Goal: Check status

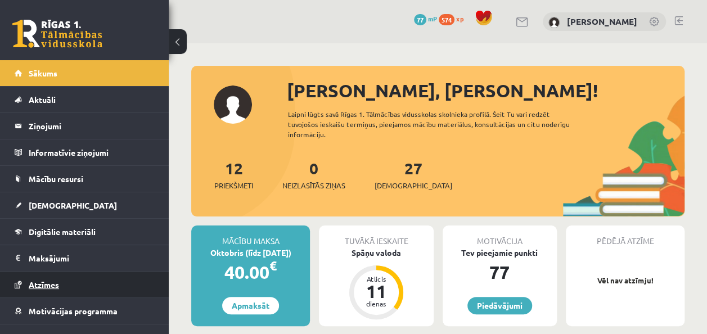
click at [44, 287] on link "Atzīmes" at bounding box center [85, 285] width 140 height 26
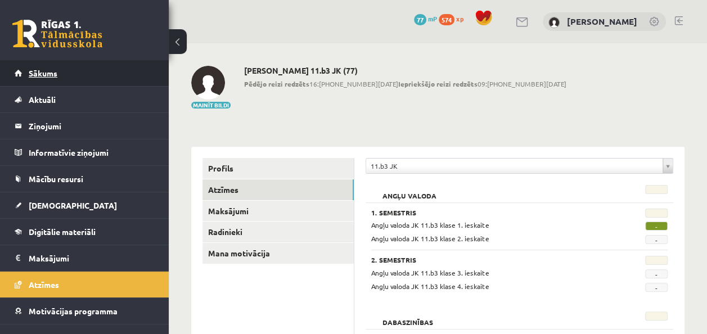
click at [54, 83] on link "Sākums" at bounding box center [85, 73] width 140 height 26
